Goal: Task Accomplishment & Management: Manage account settings

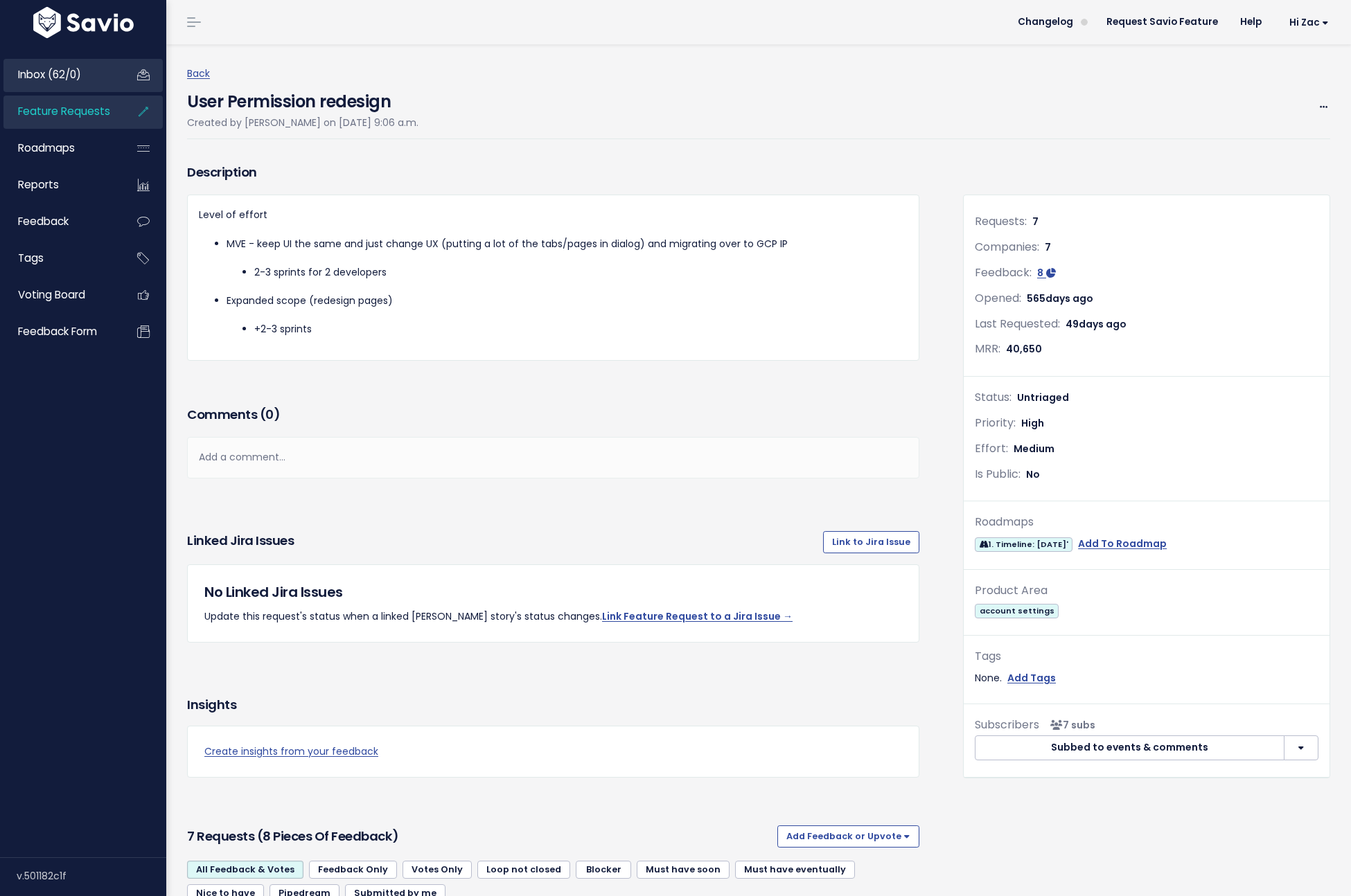
click at [109, 88] on link "Inbox (62/0)" at bounding box center [59, 75] width 111 height 32
click at [106, 80] on link "Inbox (62/0)" at bounding box center [59, 75] width 111 height 32
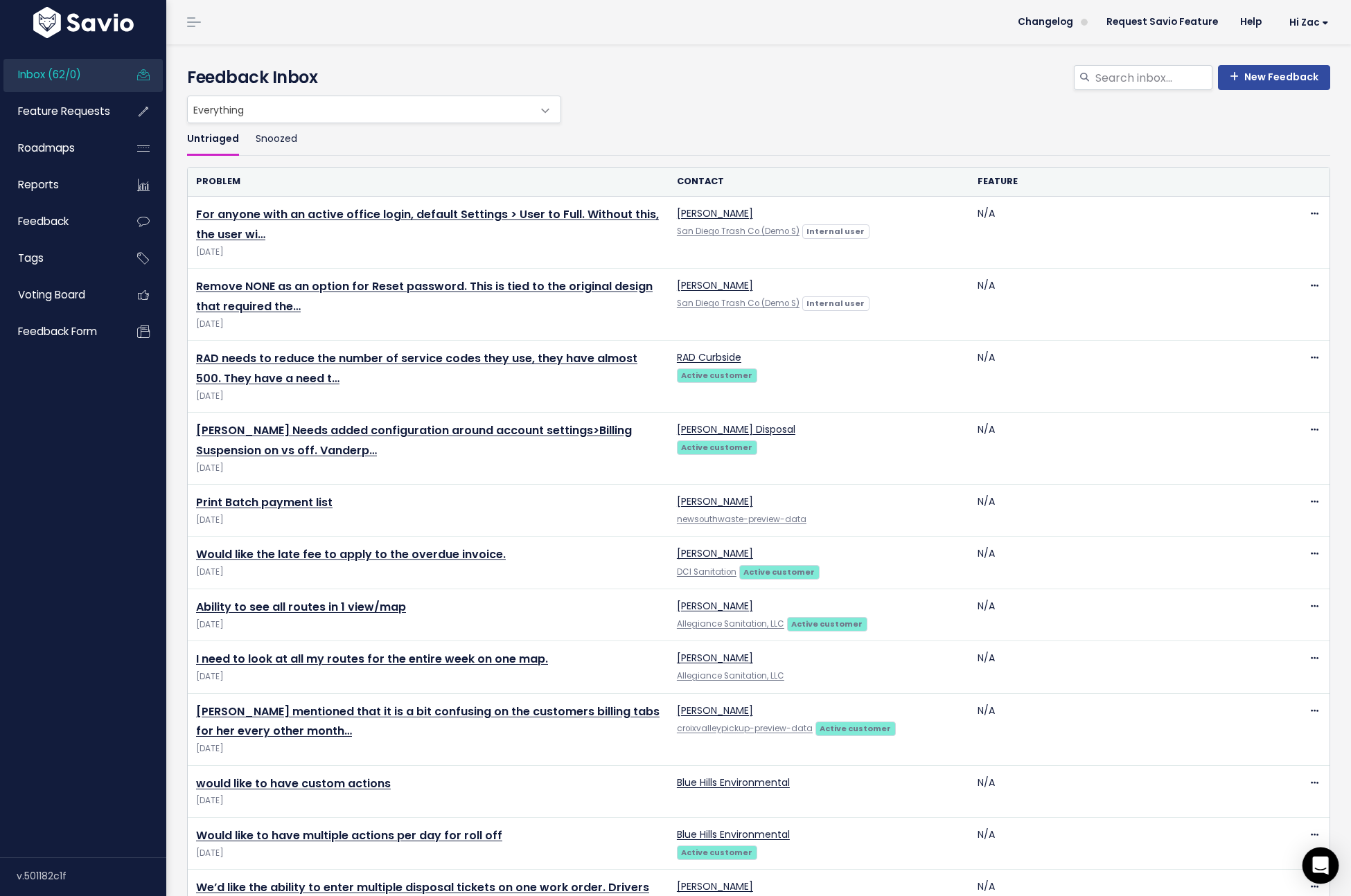
click at [1320, 873] on div "Open Intercom Messenger" at bounding box center [1321, 866] width 37 height 37
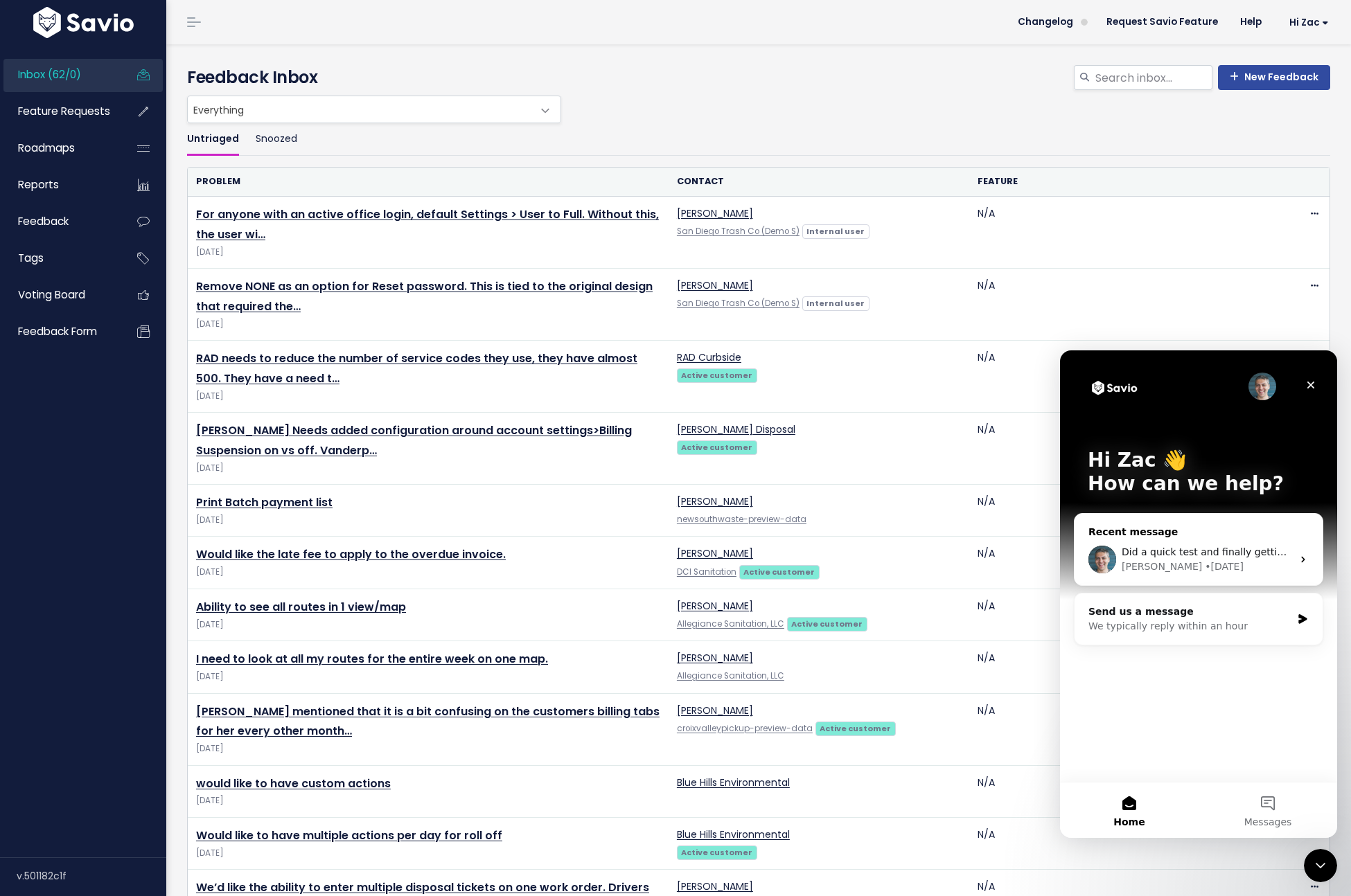
click at [1249, 559] on div "Kareem • [DATE]" at bounding box center [1206, 566] width 170 height 14
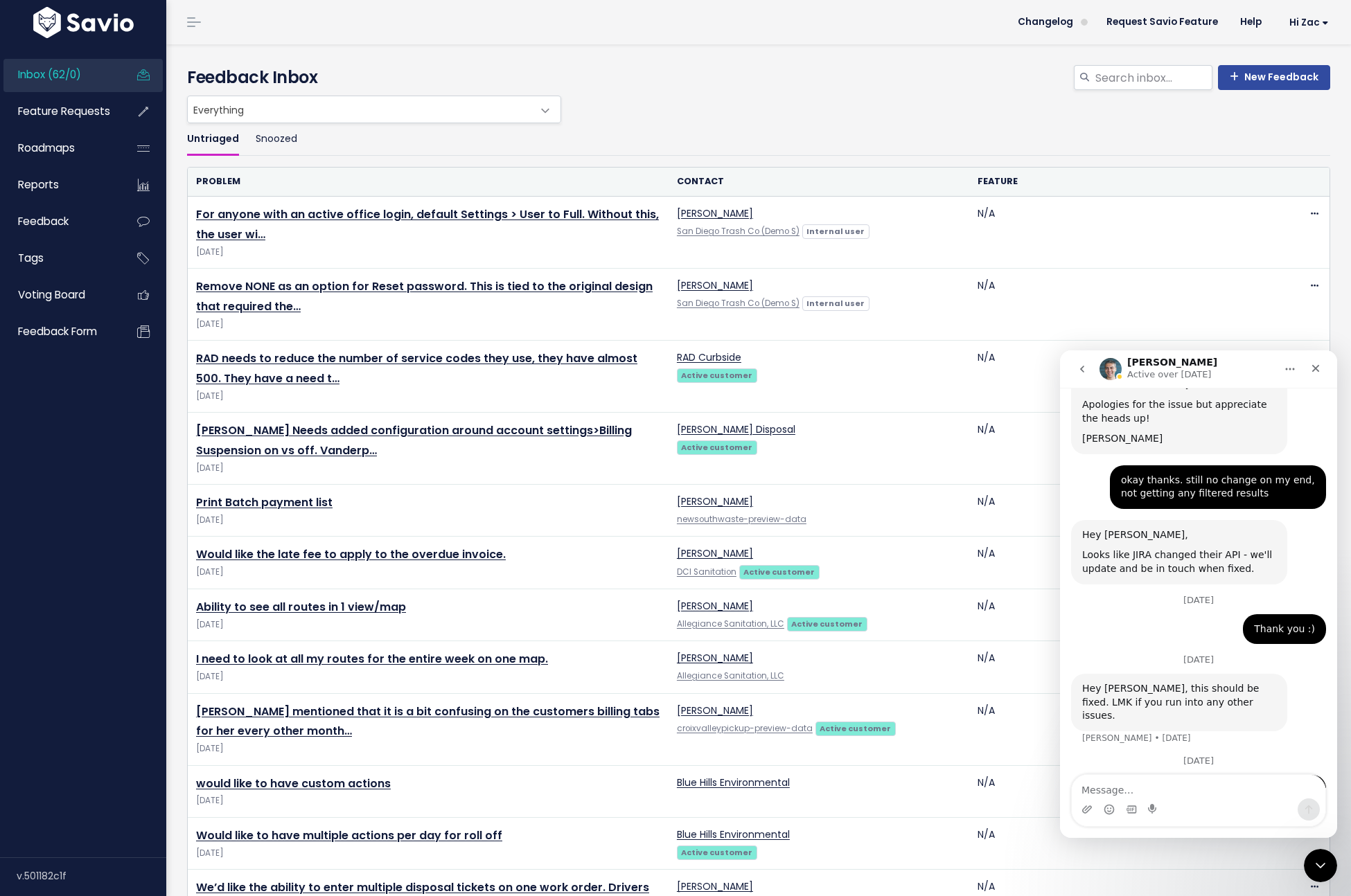
scroll to position [547, 0]
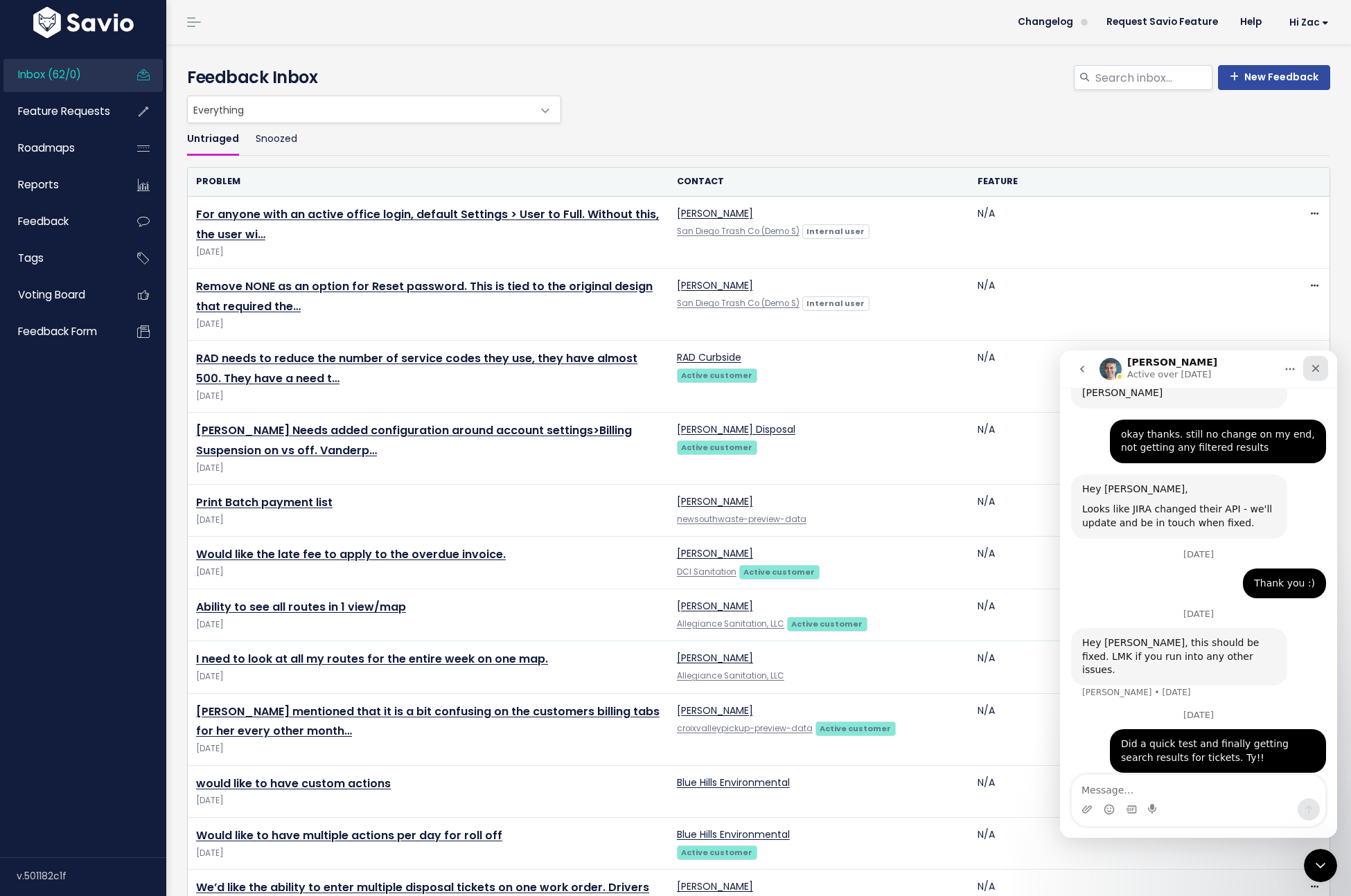
click at [1310, 365] on icon "Close" at bounding box center [1315, 368] width 11 height 11
